Goal: Task Accomplishment & Management: Complete application form

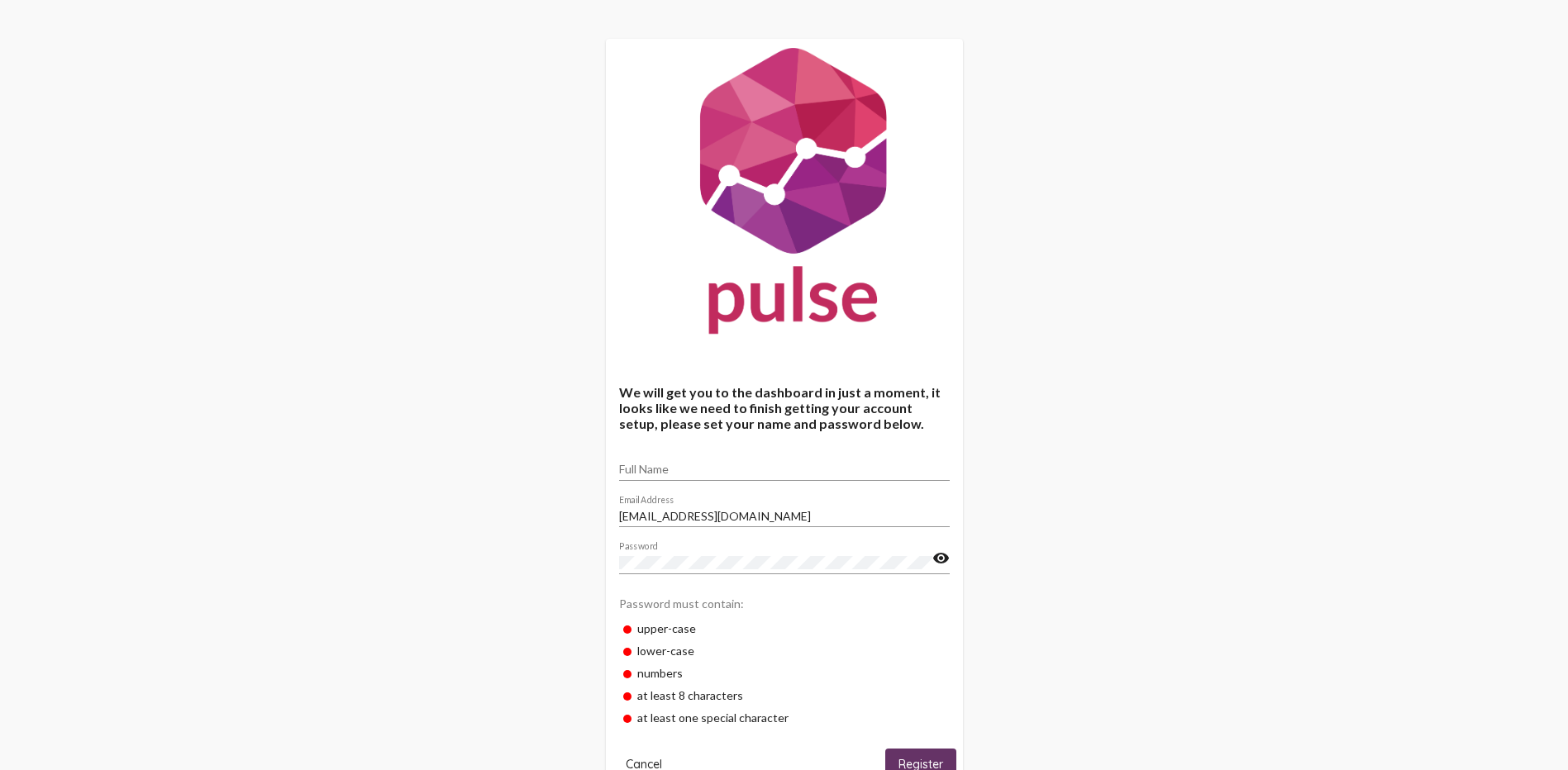
scroll to position [55, 0]
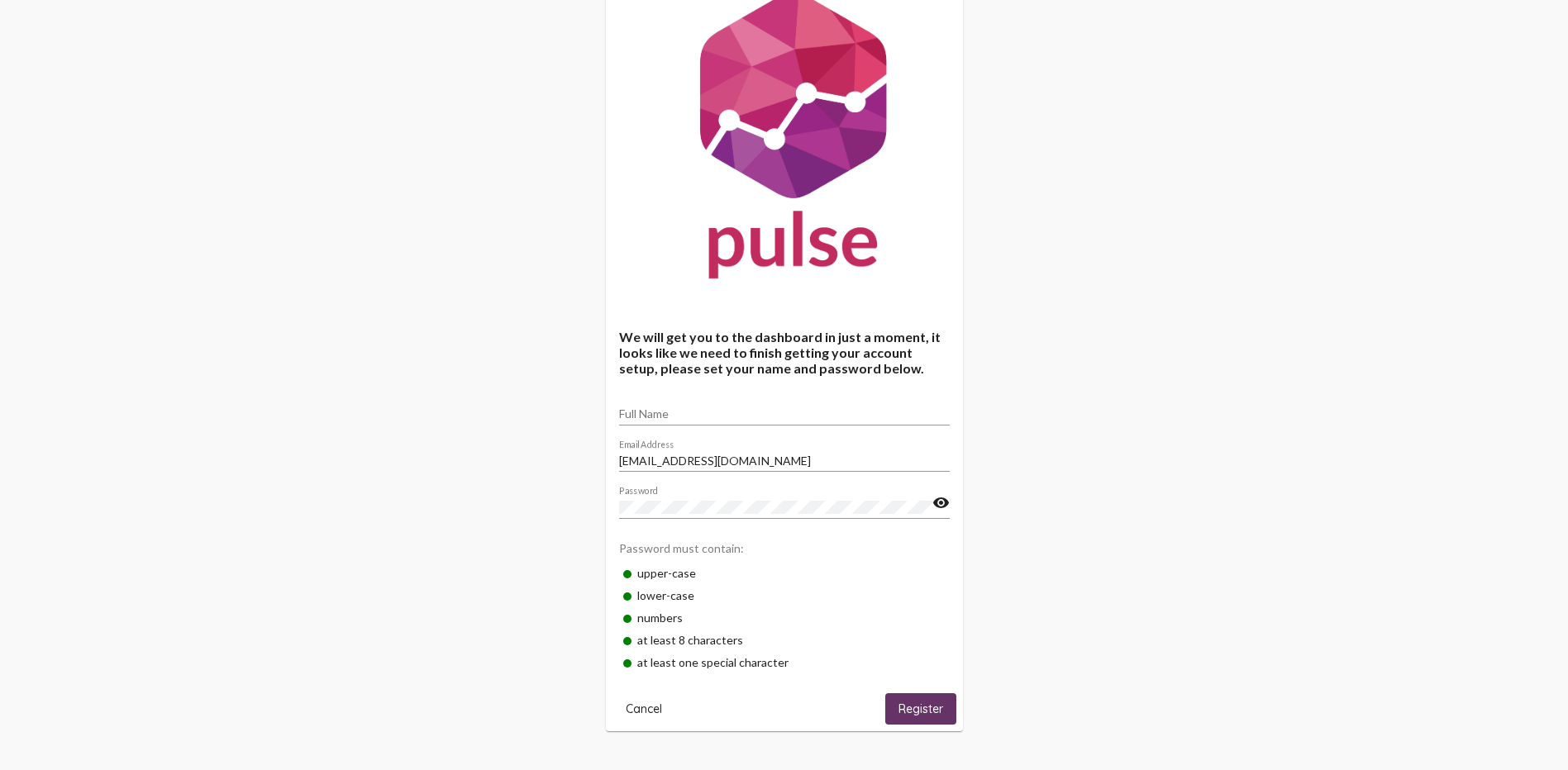
click at [942, 504] on mat-icon "visibility" at bounding box center [941, 503] width 17 height 20
click at [646, 415] on input "Full Name" at bounding box center [784, 414] width 331 height 13
type input "[PERSON_NAME]"
click at [889, 696] on button "Register" at bounding box center [921, 709] width 71 height 31
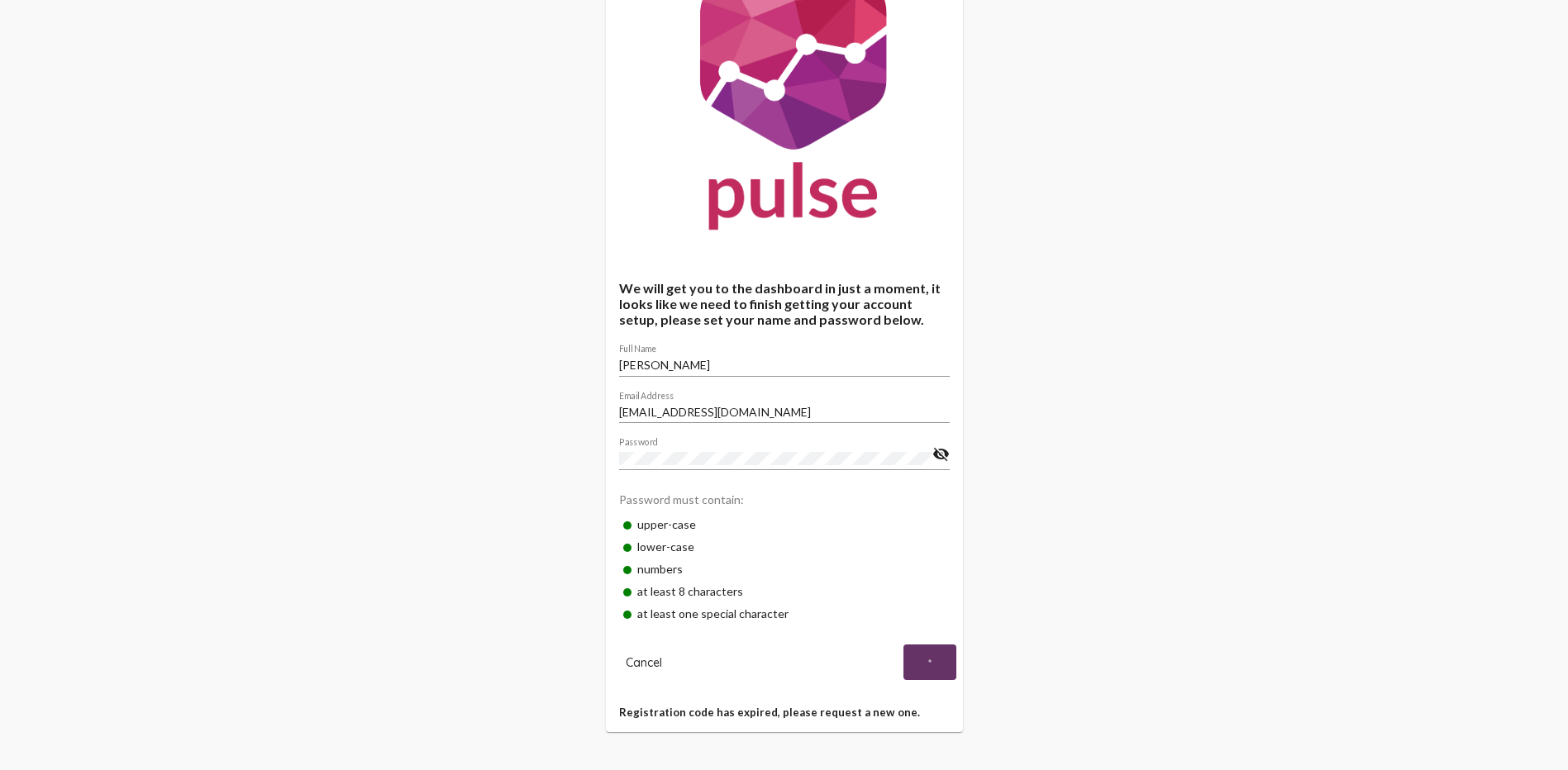
scroll to position [0, 0]
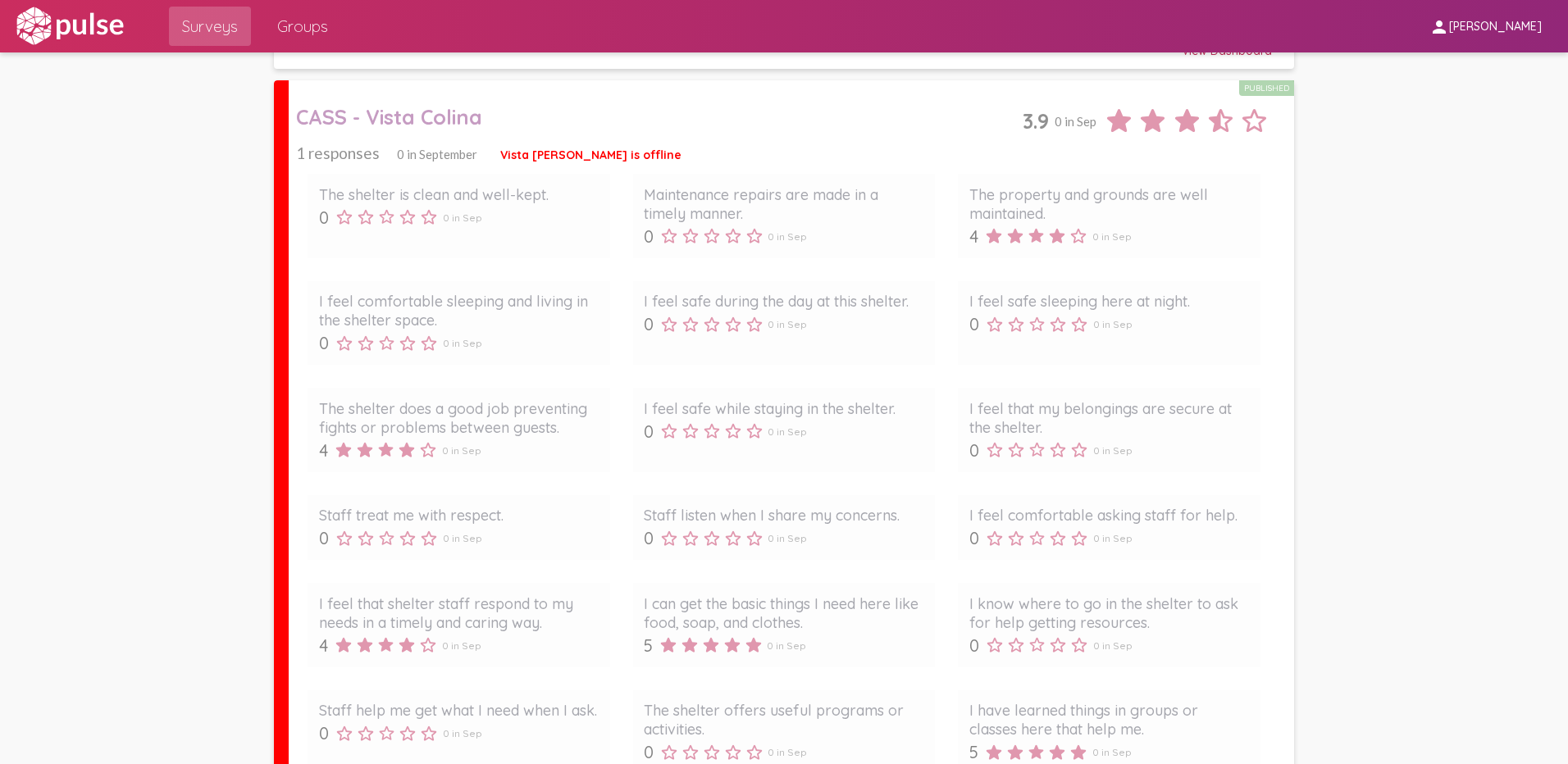
scroll to position [1915, 0]
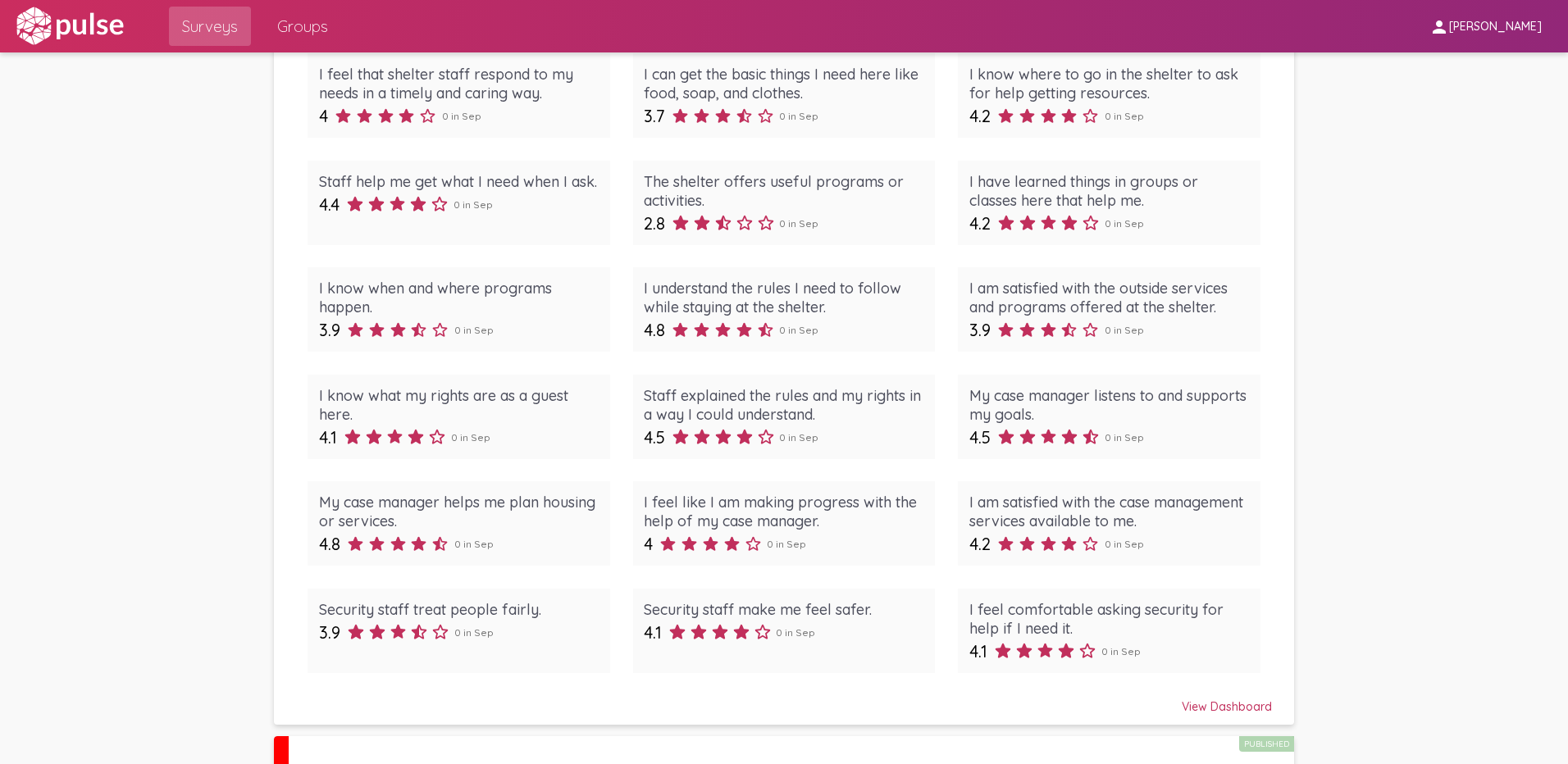
click at [1245, 705] on div "View Dashboard" at bounding box center [784, 699] width 976 height 30
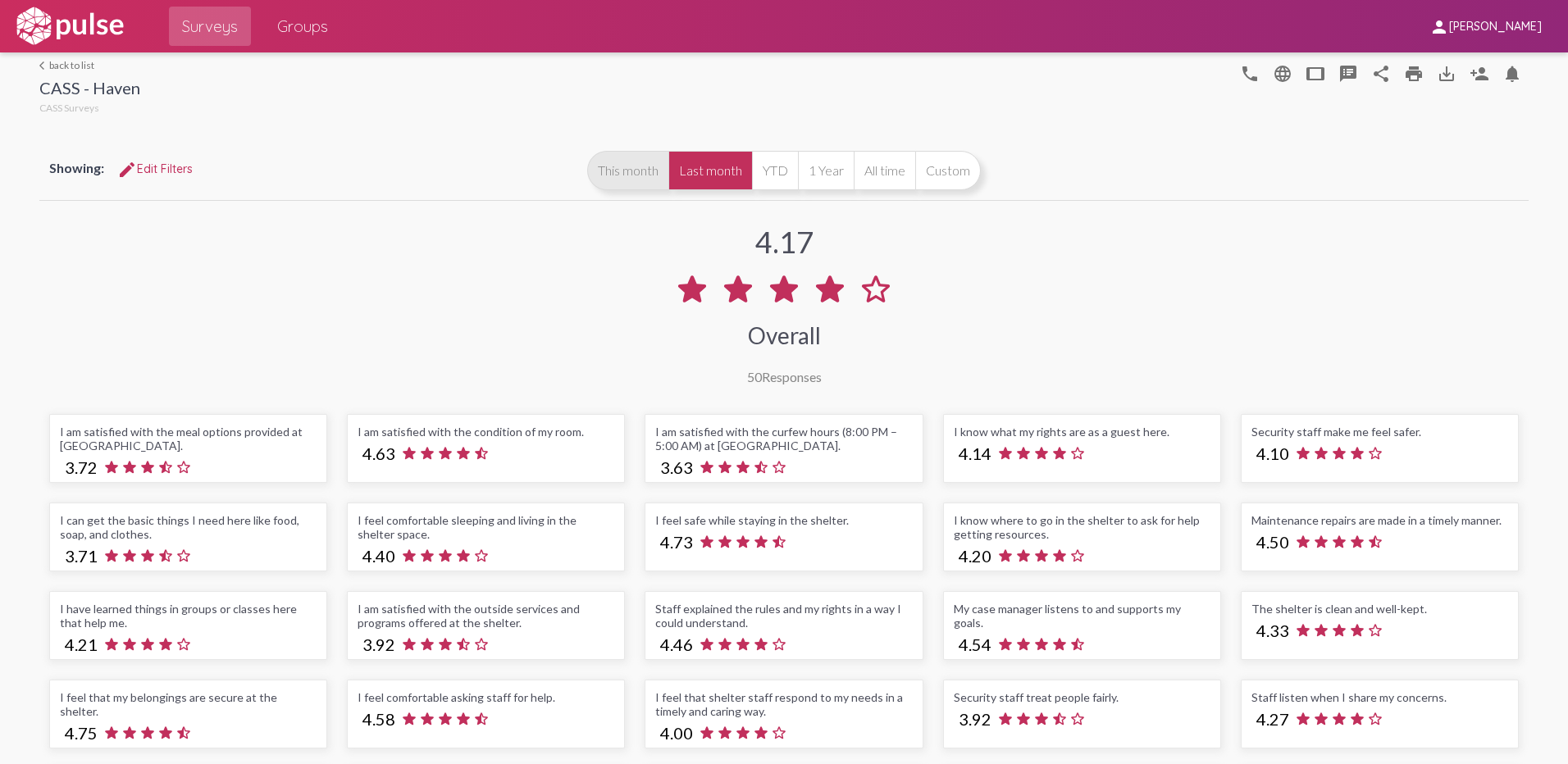
click at [625, 177] on button "This month" at bounding box center [627, 170] width 81 height 39
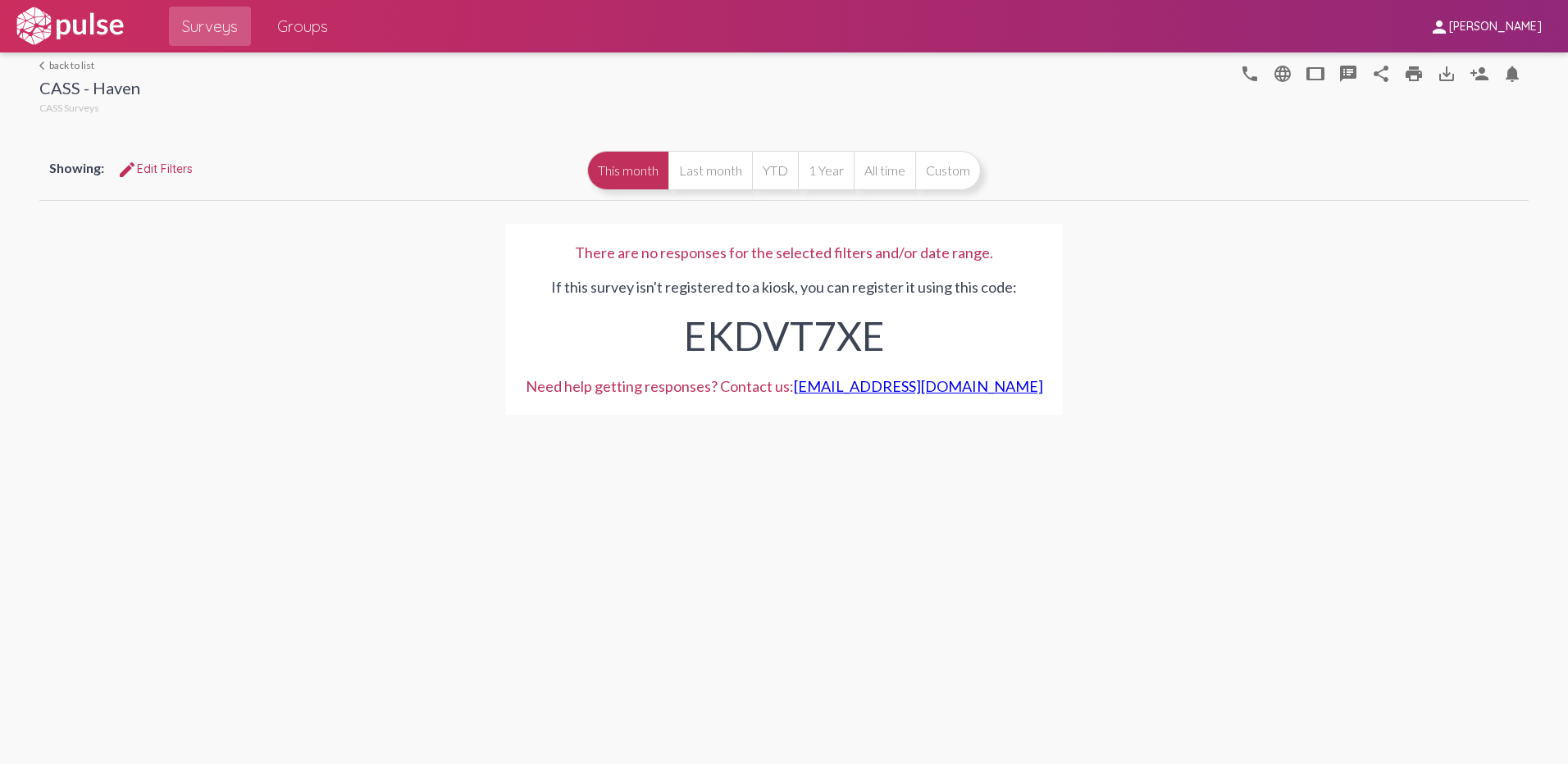
click at [80, 58] on div "arrow_back_ios back to list CASS - Haven CASS Surveys phone language tablet spe…" at bounding box center [784, 85] width 1490 height 66
click at [80, 61] on link "arrow_back_ios back to list" at bounding box center [89, 65] width 100 height 12
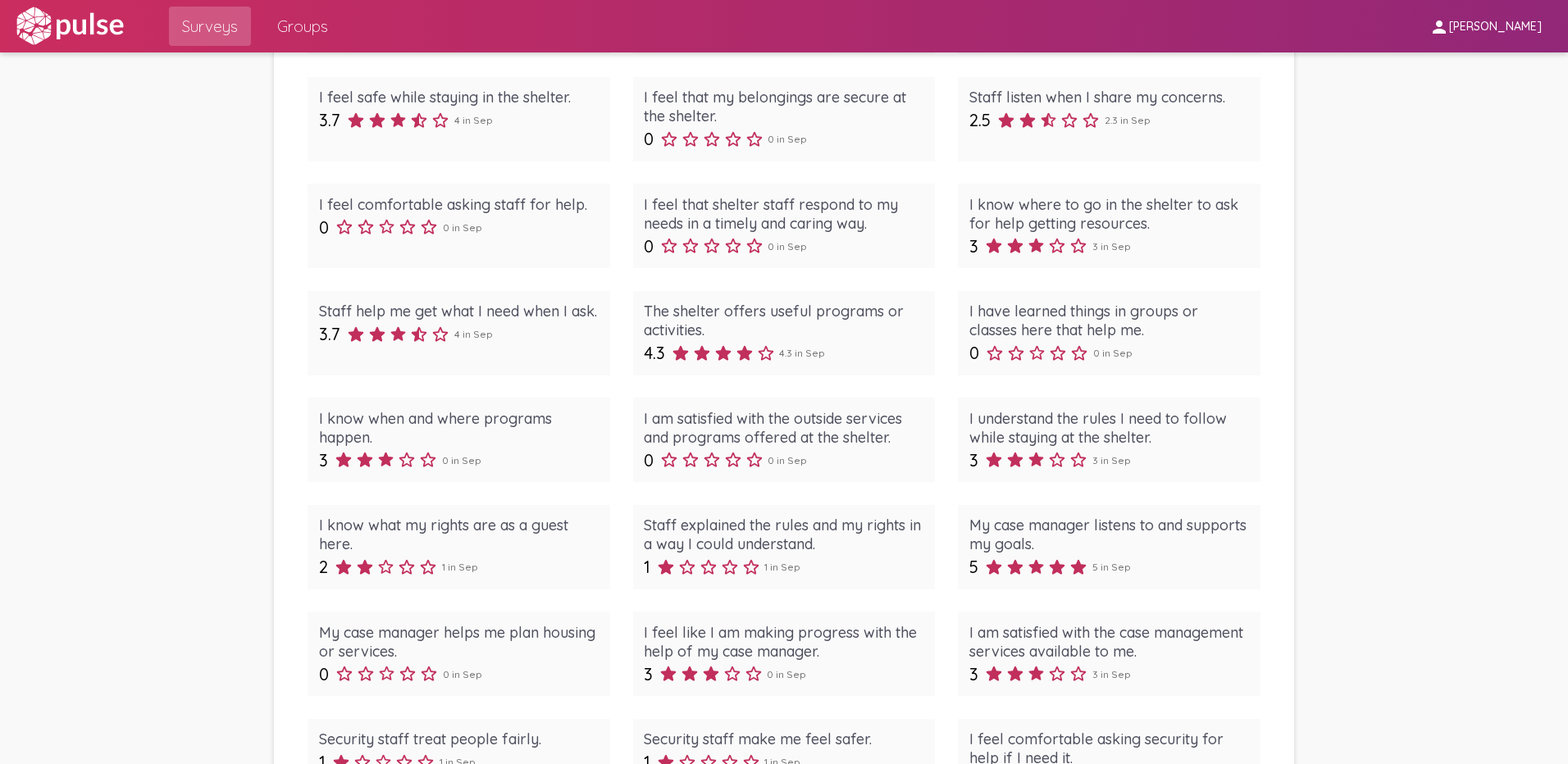
scroll to position [820, 0]
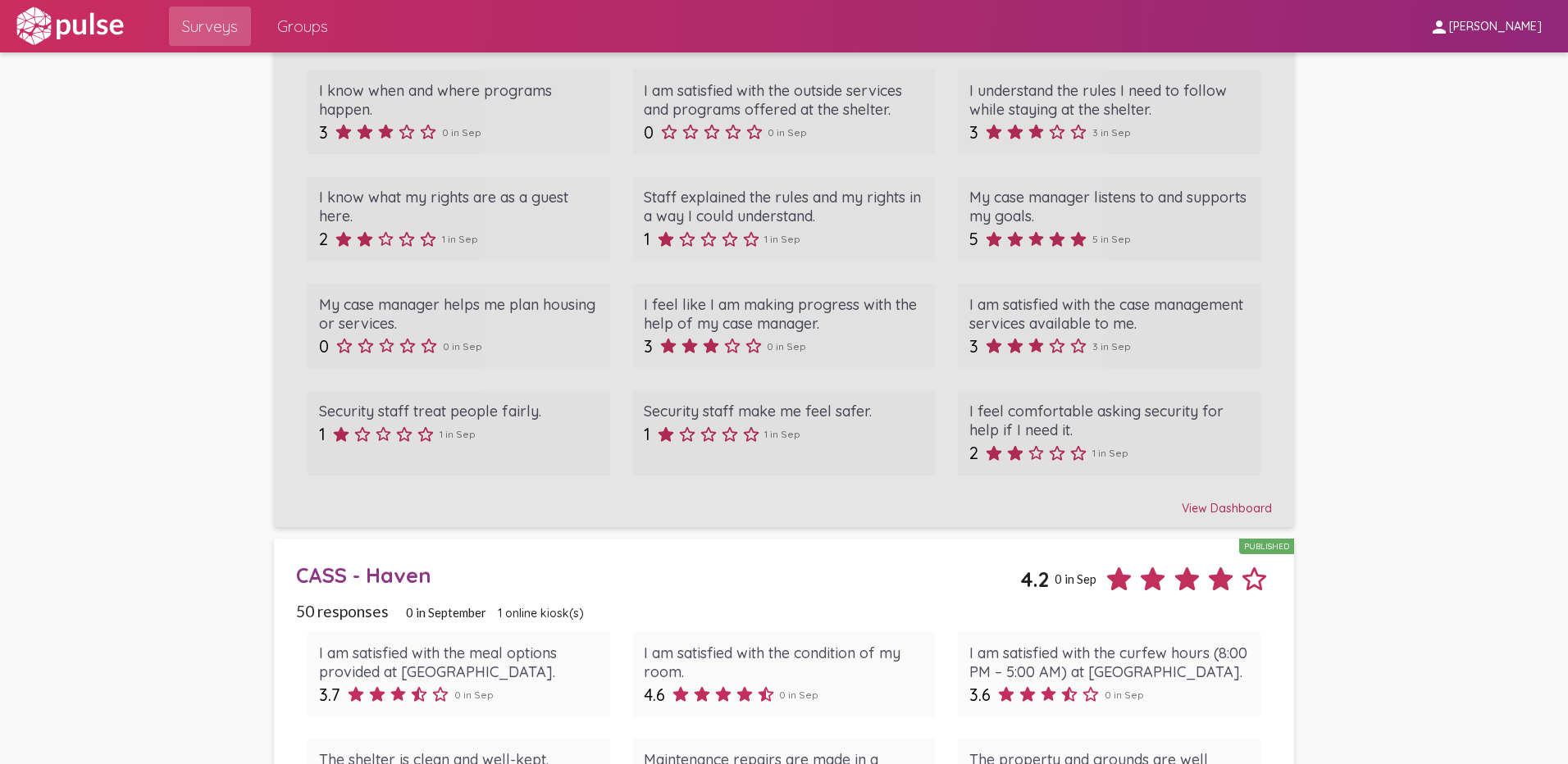
click at [1232, 506] on div "View Dashboard" at bounding box center [784, 501] width 976 height 30
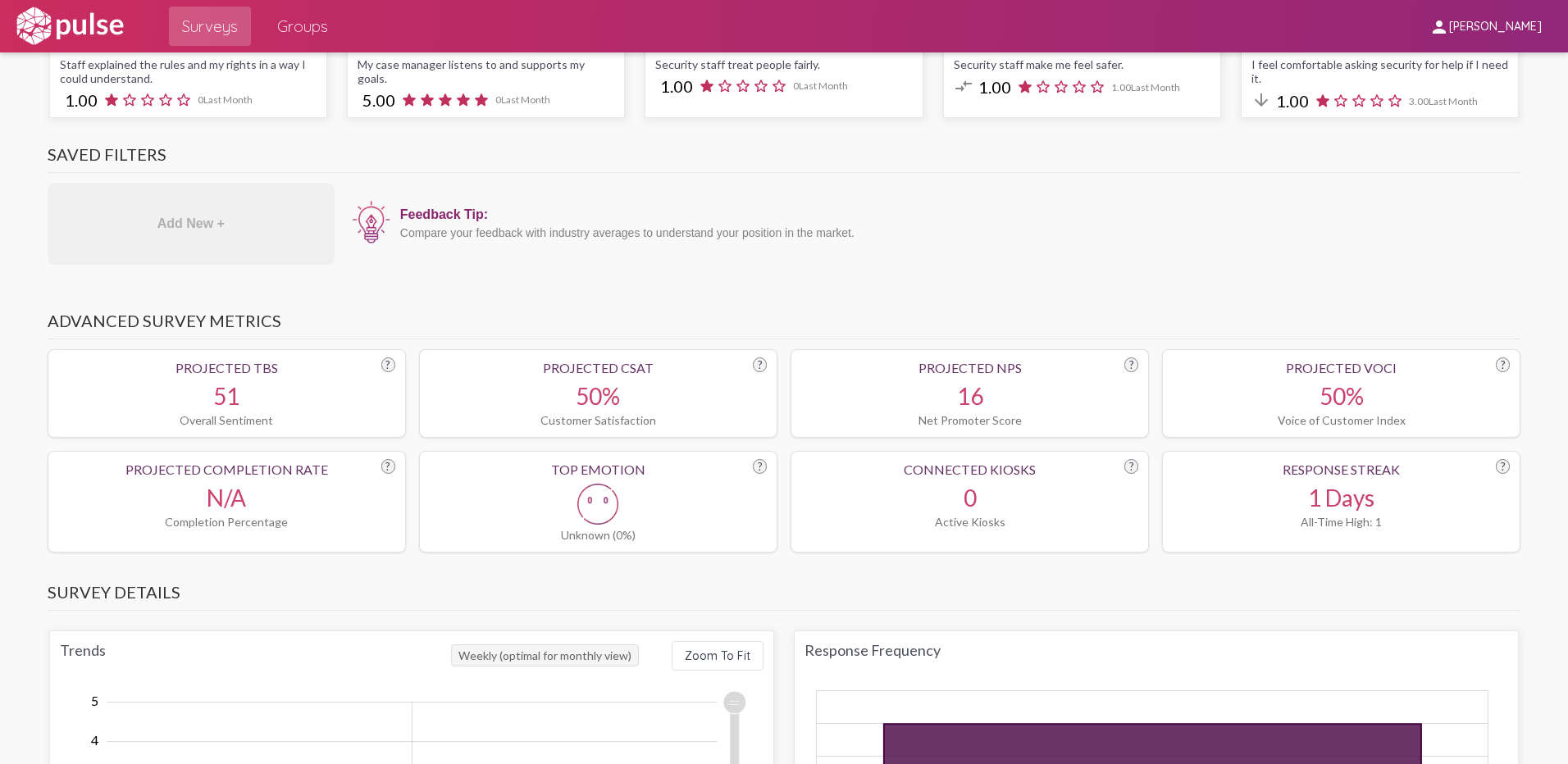
scroll to position [328, 0]
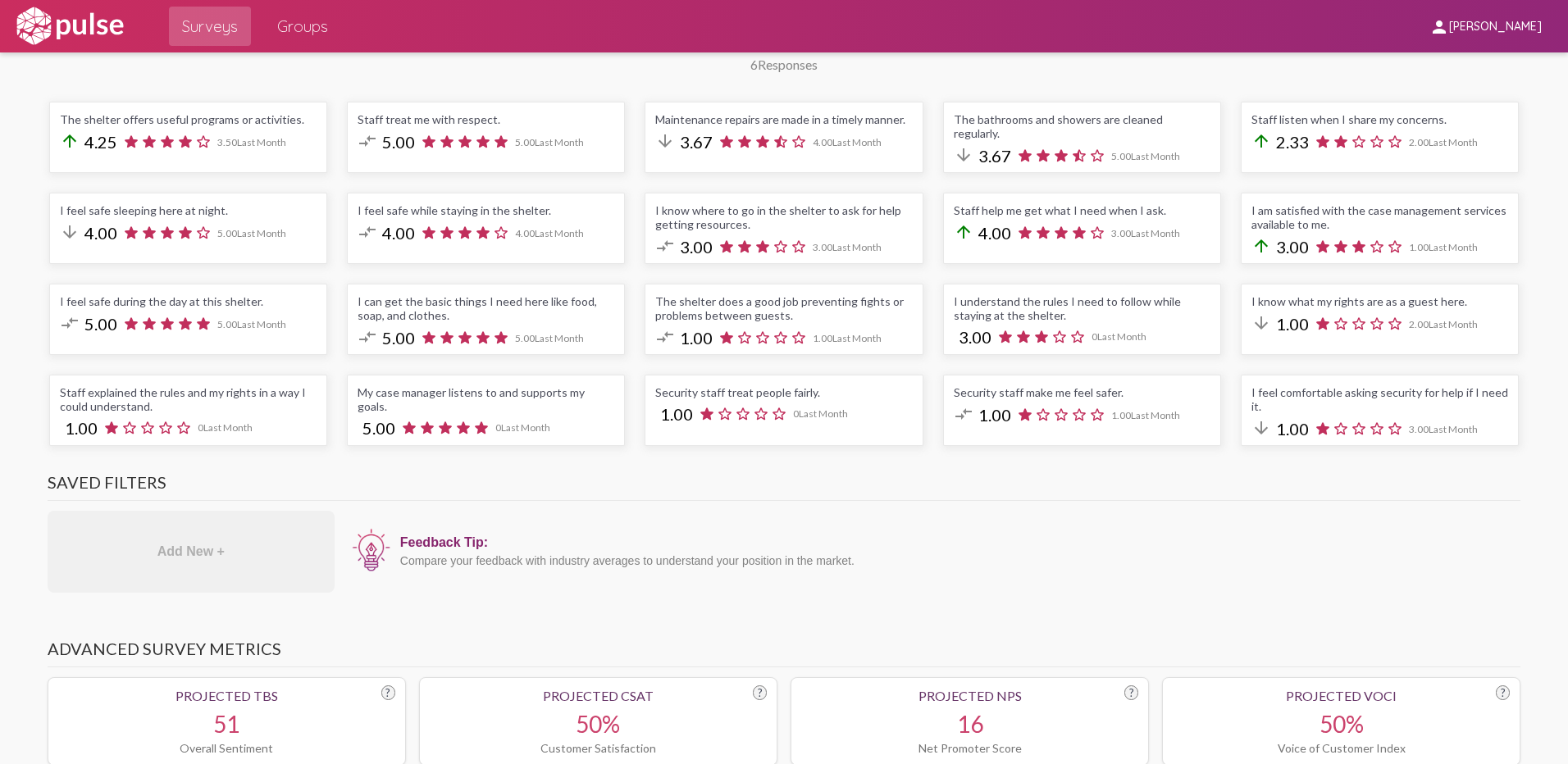
click at [1092, 572] on div "Feedback Tip: Compare your feedback with industry averages to understand your p…" at bounding box center [932, 552] width 1178 height 82
click at [988, 555] on div "Feedback Tip: Compare your feedback with industry averages to understand your p…" at bounding box center [932, 552] width 1178 height 82
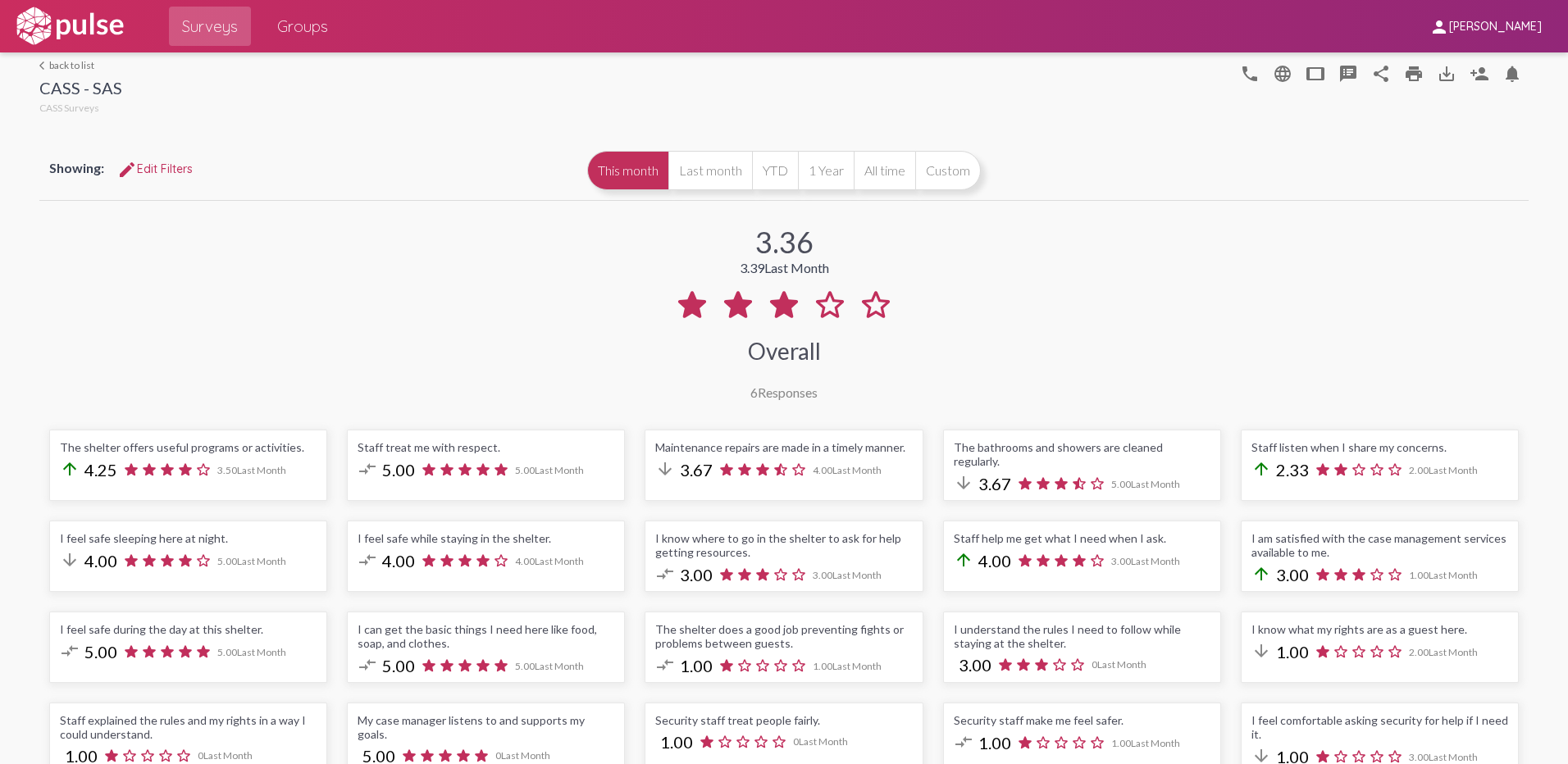
click at [62, 70] on link "arrow_back_ios back to list" at bounding box center [80, 65] width 83 height 12
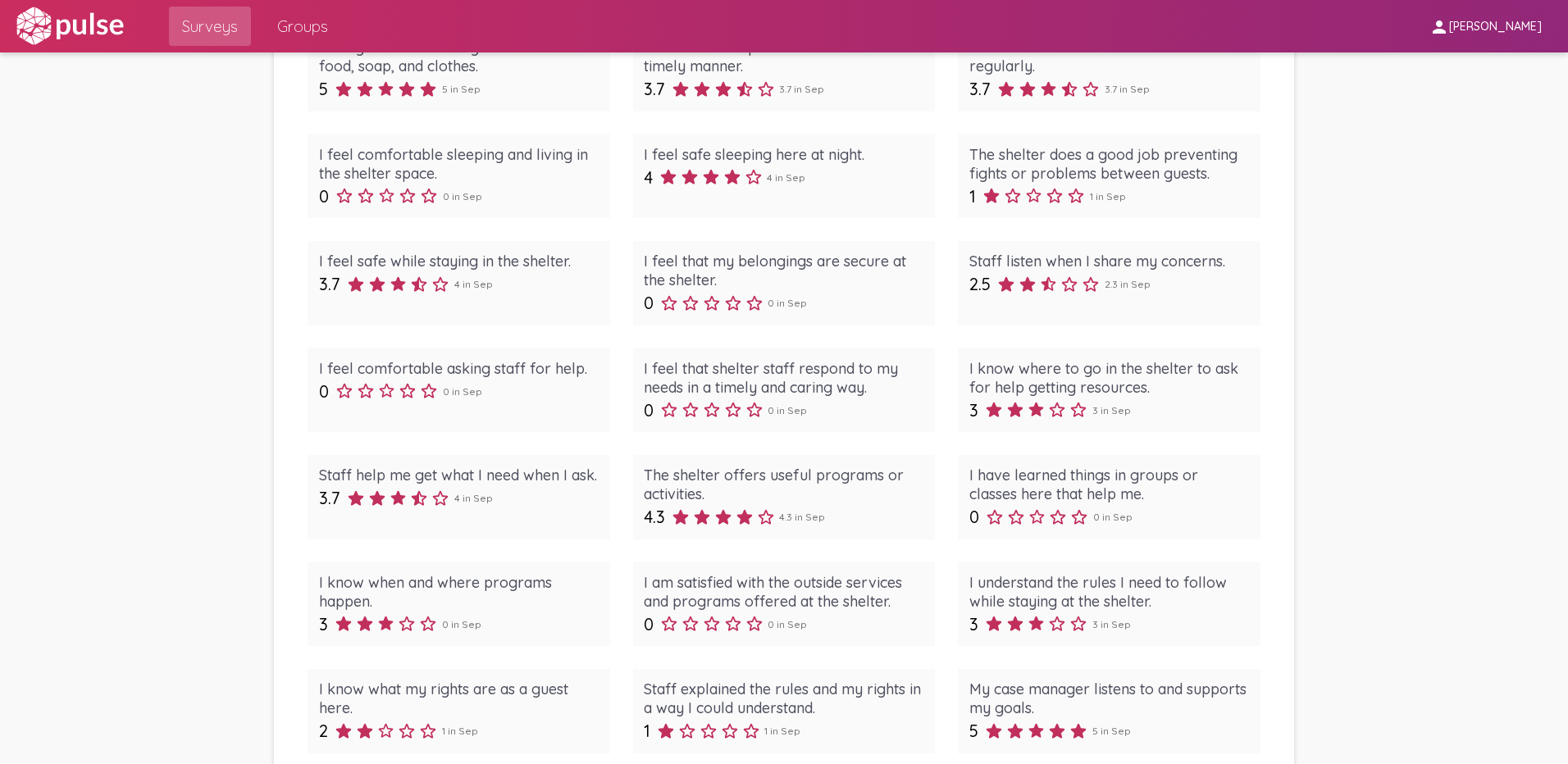
scroll to position [738, 0]
